Goal: Task Accomplishment & Management: Manage account settings

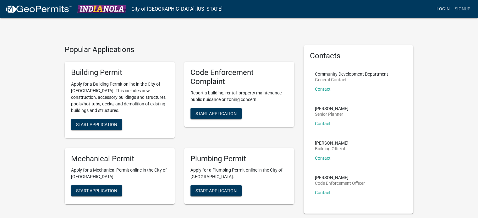
click at [442, 10] on link "Login" at bounding box center [443, 9] width 18 height 12
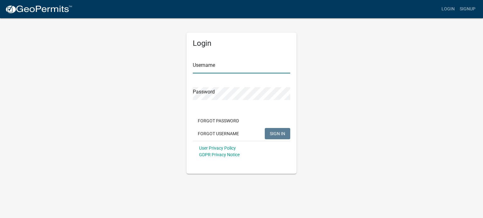
click at [225, 73] on input "Username" at bounding box center [241, 67] width 97 height 13
click at [231, 69] on input "Username" at bounding box center [241, 67] width 97 height 13
type input "Cwestra"
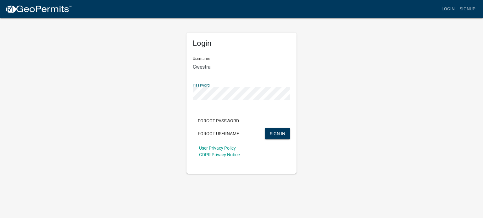
click at [265, 128] on button "SIGN IN" at bounding box center [277, 133] width 25 height 11
click at [196, 67] on input "Cwestra" at bounding box center [241, 67] width 97 height 13
click at [184, 95] on div "Login Username Cwestra Password Forgot Password Forgot Username SIGN IN User Pr…" at bounding box center [241, 96] width 119 height 156
click at [265, 128] on button "SIGN IN" at bounding box center [277, 133] width 25 height 11
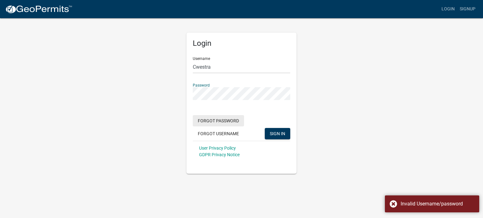
click at [229, 120] on button "Forgot Password" at bounding box center [218, 120] width 51 height 11
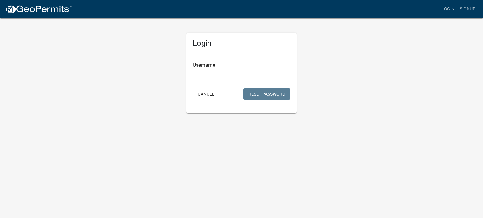
click at [241, 65] on input "Username" at bounding box center [241, 67] width 97 height 13
type input "Cwestra"
click at [266, 97] on button "Reset Password" at bounding box center [266, 94] width 47 height 11
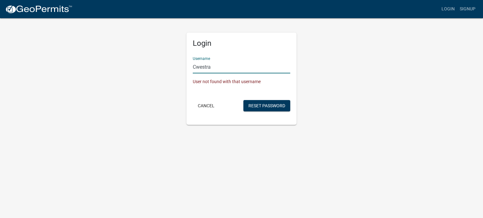
drag, startPoint x: 220, startPoint y: 67, endPoint x: 175, endPoint y: 59, distance: 45.3
click at [175, 59] on div "Login Username Cwestra User not found with that username Cancel Reset Password" at bounding box center [241, 71] width 358 height 107
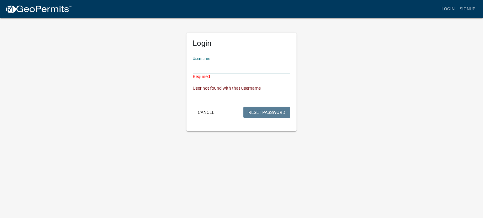
click at [173, 137] on body "Internet Explorer does NOT work with GeoPermits. Get a new browser for more sec…" at bounding box center [241, 109] width 483 height 218
click at [203, 70] on input "Username" at bounding box center [241, 67] width 97 height 13
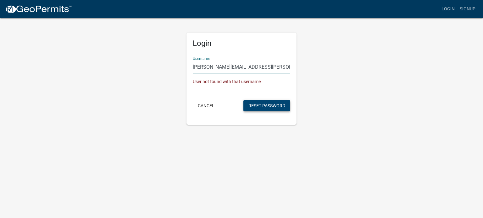
type input "[PERSON_NAME][EMAIL_ADDRESS][PERSON_NAME][DOMAIN_NAME]"
click at [254, 107] on button "Reset Password" at bounding box center [266, 105] width 47 height 11
click at [276, 105] on button "Reset Password" at bounding box center [266, 105] width 47 height 11
click at [271, 96] on form "Username [PERSON_NAME][EMAIL_ADDRESS][PERSON_NAME][DOMAIN_NAME] User not found …" at bounding box center [241, 82] width 97 height 61
drag, startPoint x: 260, startPoint y: 63, endPoint x: 182, endPoint y: 62, distance: 77.6
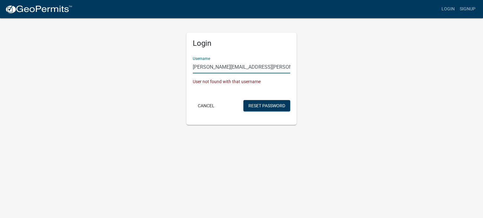
click at [180, 63] on div "Login Username [PERSON_NAME][EMAIL_ADDRESS][PERSON_NAME][DOMAIN_NAME] User not …" at bounding box center [241, 71] width 358 height 107
click at [210, 108] on button "Cancel" at bounding box center [206, 105] width 27 height 11
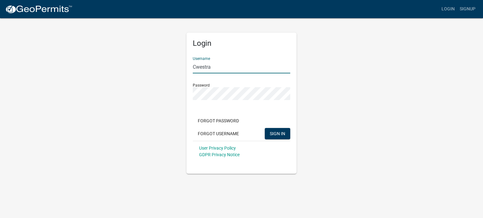
drag, startPoint x: 215, startPoint y: 67, endPoint x: 169, endPoint y: 62, distance: 46.5
click at [169, 62] on div "Login Username Cwestra Password Forgot Password Forgot Username SIGN IN User Pr…" at bounding box center [241, 96] width 358 height 156
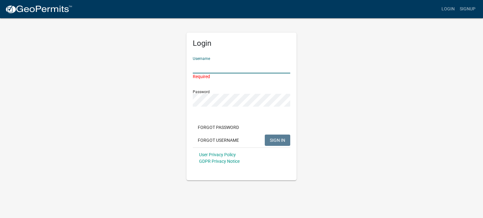
paste input "[PERSON_NAME][EMAIL_ADDRESS][PERSON_NAME][DOMAIN_NAME]"
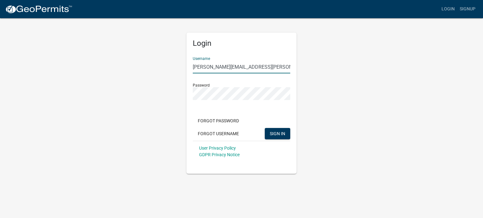
type input "[PERSON_NAME][EMAIL_ADDRESS][PERSON_NAME][DOMAIN_NAME]"
click at [176, 96] on div "Login Username [PERSON_NAME][EMAIL_ADDRESS][PERSON_NAME][DOMAIN_NAME] Password …" at bounding box center [241, 96] width 358 height 156
click at [265, 128] on button "SIGN IN" at bounding box center [277, 133] width 25 height 11
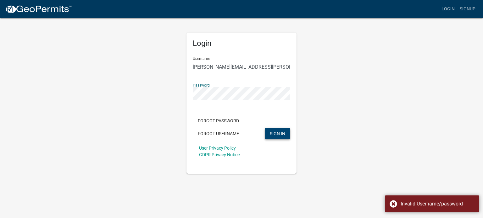
click at [287, 134] on button "SIGN IN" at bounding box center [277, 133] width 25 height 11
